Goal: Information Seeking & Learning: Learn about a topic

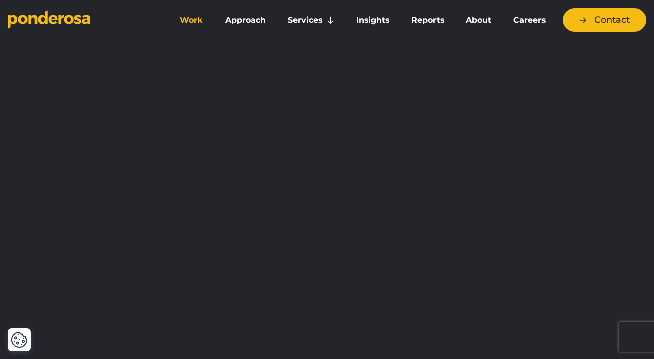
click at [197, 21] on link "Work" at bounding box center [191, 20] width 41 height 21
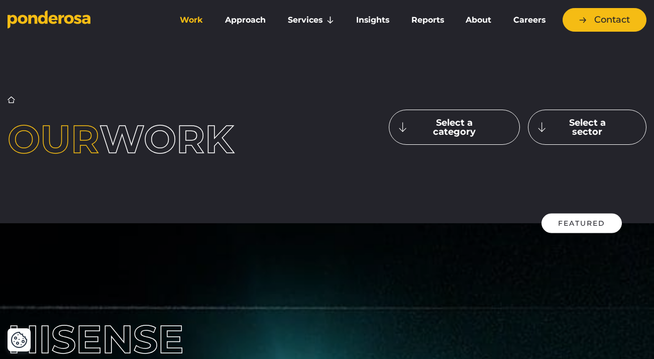
click at [601, 127] on button "Select a sector" at bounding box center [587, 126] width 119 height 35
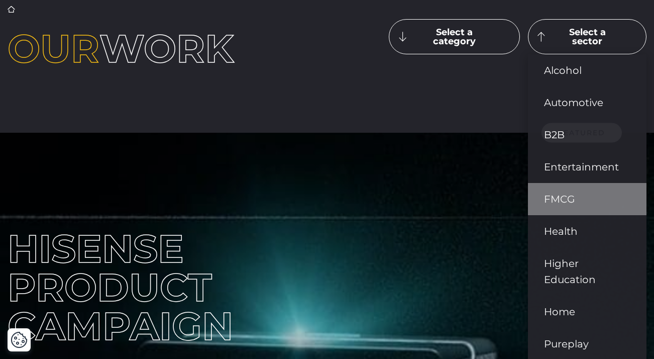
scroll to position [68, 0]
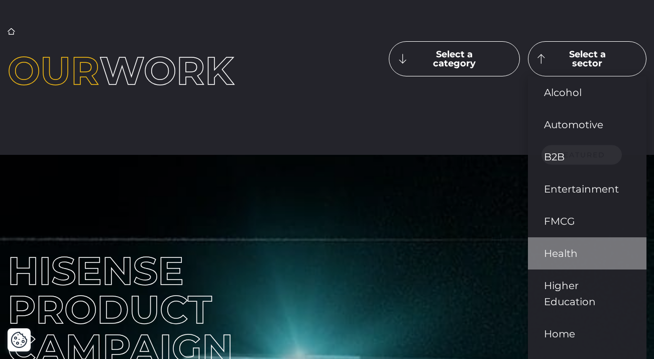
click at [562, 254] on link "Health" at bounding box center [587, 253] width 119 height 32
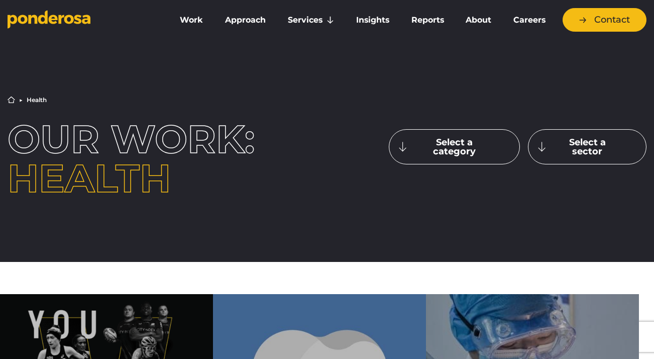
click at [570, 143] on button "Select a sector" at bounding box center [587, 146] width 119 height 35
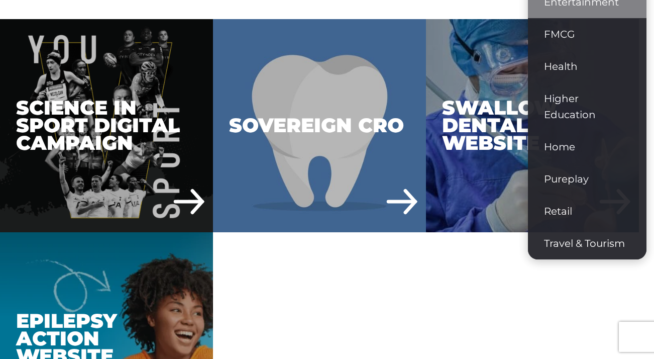
scroll to position [273, 0]
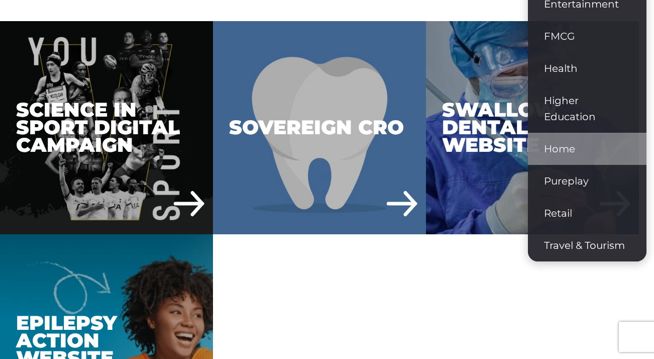
click at [559, 149] on link "Home" at bounding box center [587, 149] width 119 height 32
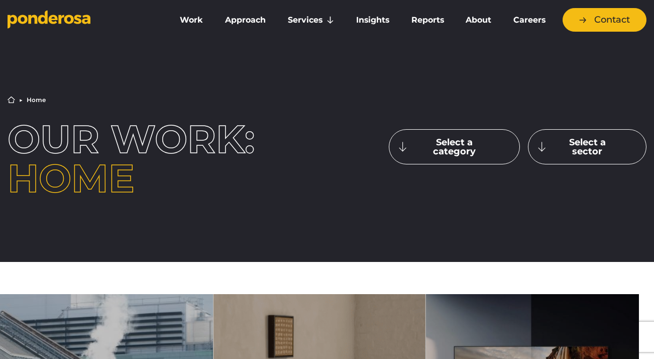
click at [592, 147] on button "Select a sector" at bounding box center [587, 146] width 119 height 35
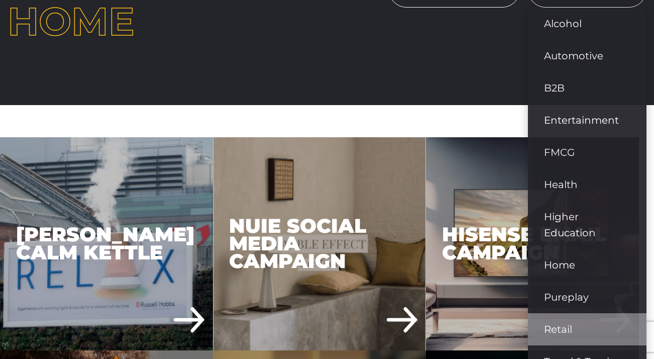
scroll to position [179, 0]
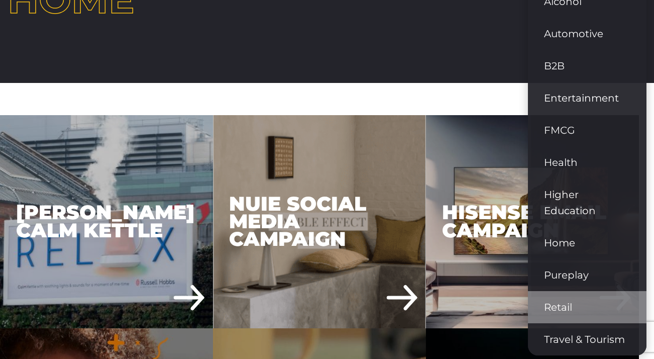
click at [570, 305] on link "Retail" at bounding box center [587, 307] width 119 height 32
